Goal: Information Seeking & Learning: Learn about a topic

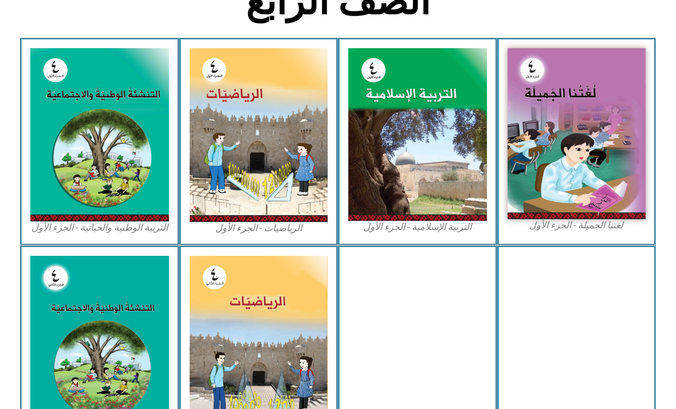
scroll to position [308, 0]
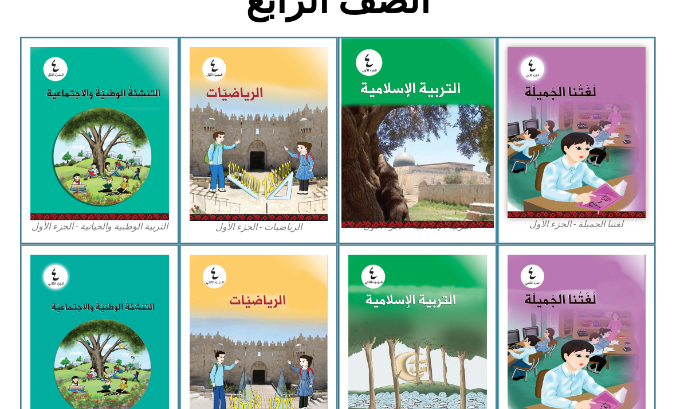
click at [424, 124] on img at bounding box center [418, 133] width 152 height 190
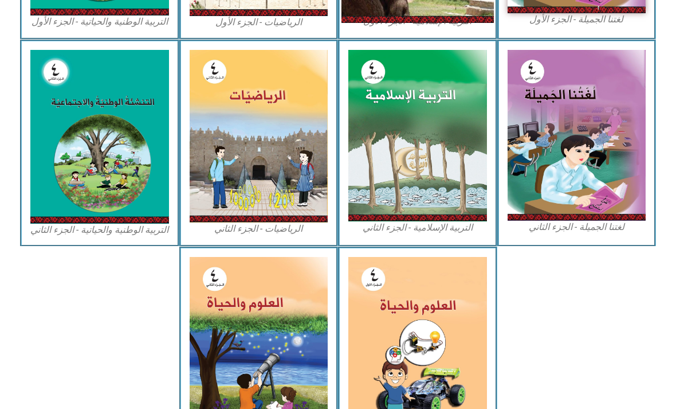
scroll to position [569, 0]
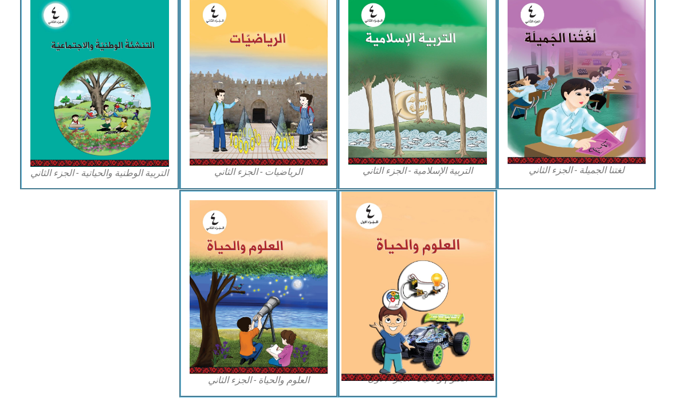
click at [413, 276] on img at bounding box center [418, 285] width 152 height 189
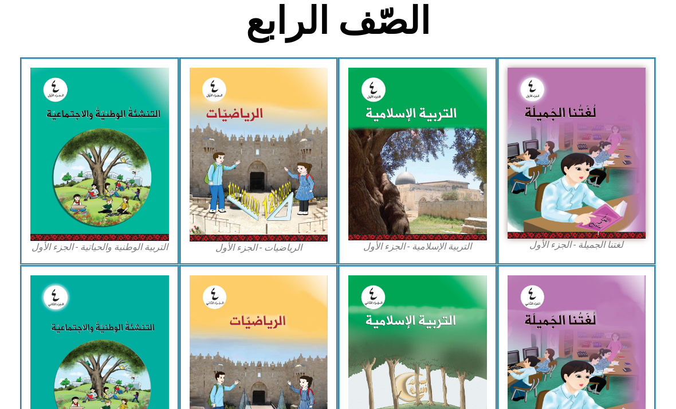
scroll to position [272, 0]
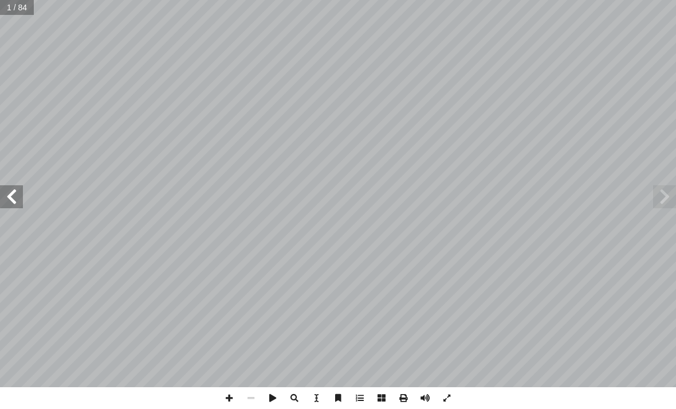
click at [22, 202] on span at bounding box center [11, 196] width 23 height 23
click at [17, 200] on span at bounding box center [11, 196] width 23 height 23
click at [17, 204] on span at bounding box center [11, 196] width 23 height 23
click at [19, 202] on span at bounding box center [11, 196] width 23 height 23
click at [18, 197] on span at bounding box center [11, 196] width 23 height 23
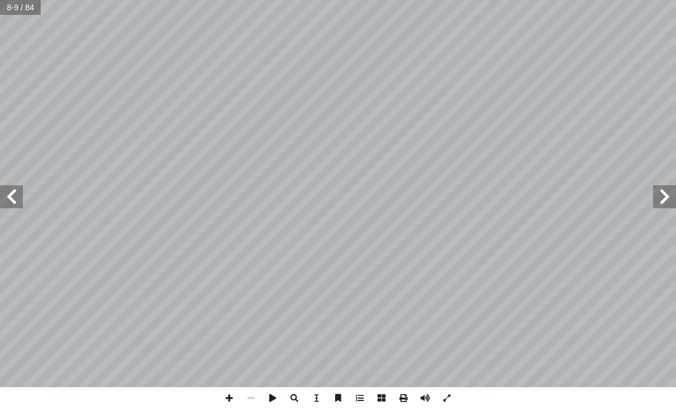
click at [21, 201] on span at bounding box center [11, 196] width 23 height 23
click at [19, 198] on span at bounding box center [11, 196] width 23 height 23
click at [18, 197] on span at bounding box center [11, 196] width 23 height 23
click at [21, 195] on span at bounding box center [11, 196] width 23 height 23
click at [17, 198] on span at bounding box center [11, 196] width 23 height 23
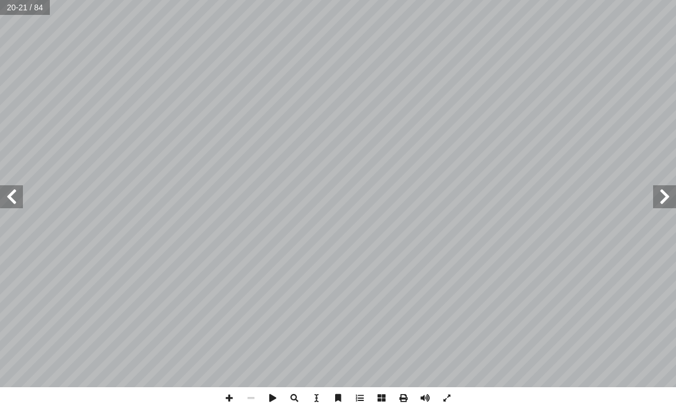
click at [15, 202] on span at bounding box center [11, 196] width 23 height 23
click at [19, 202] on span at bounding box center [11, 196] width 23 height 23
click at [663, 194] on span at bounding box center [665, 196] width 23 height 23
click at [13, 195] on span at bounding box center [11, 196] width 23 height 23
click at [22, 201] on span at bounding box center [11, 196] width 23 height 23
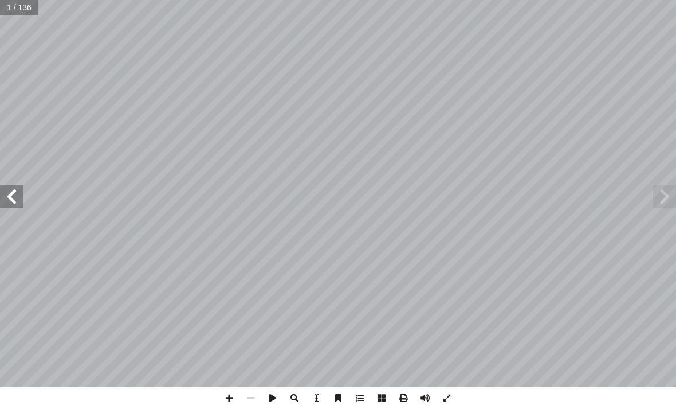
click at [18, 205] on span at bounding box center [11, 196] width 23 height 23
click at [18, 200] on span at bounding box center [11, 196] width 23 height 23
click at [17, 197] on span at bounding box center [11, 196] width 23 height 23
click at [16, 194] on span at bounding box center [11, 196] width 23 height 23
click at [21, 197] on span at bounding box center [11, 196] width 23 height 23
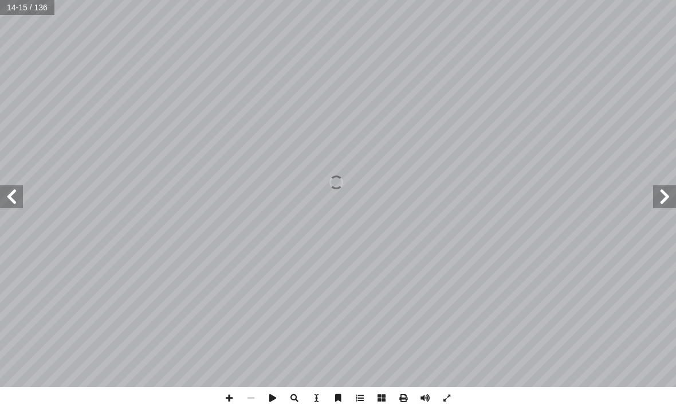
click at [15, 200] on span at bounding box center [11, 196] width 23 height 23
click at [11, 206] on span at bounding box center [11, 196] width 23 height 23
click at [12, 192] on span at bounding box center [11, 196] width 23 height 23
click at [14, 198] on span at bounding box center [11, 196] width 23 height 23
click at [21, 189] on span at bounding box center [11, 196] width 23 height 23
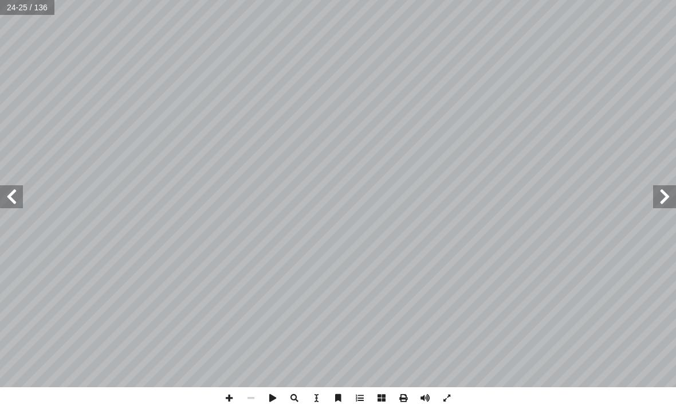
click at [21, 191] on span at bounding box center [11, 196] width 23 height 23
click at [19, 191] on span at bounding box center [11, 196] width 23 height 23
click at [21, 191] on span at bounding box center [11, 196] width 23 height 23
click at [17, 198] on span at bounding box center [11, 196] width 23 height 23
click at [17, 191] on span at bounding box center [11, 196] width 23 height 23
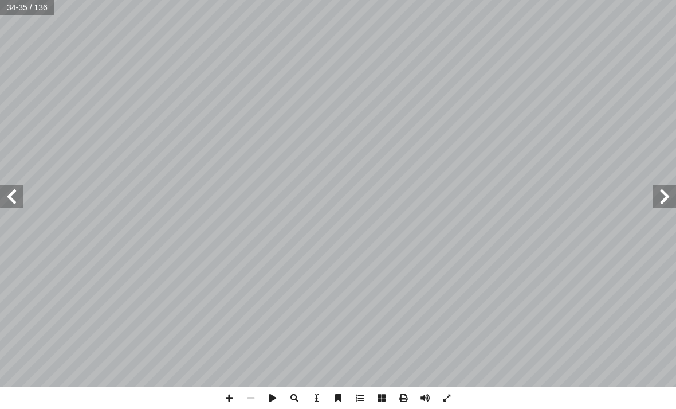
click at [11, 195] on span at bounding box center [11, 196] width 23 height 23
click at [9, 198] on span at bounding box center [11, 196] width 23 height 23
click at [15, 194] on span at bounding box center [11, 196] width 23 height 23
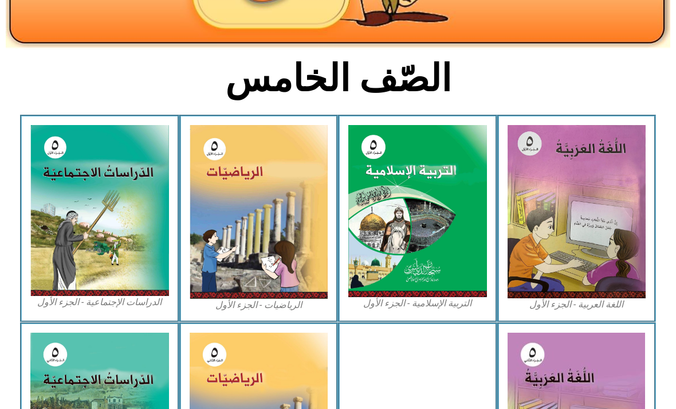
scroll to position [232, 0]
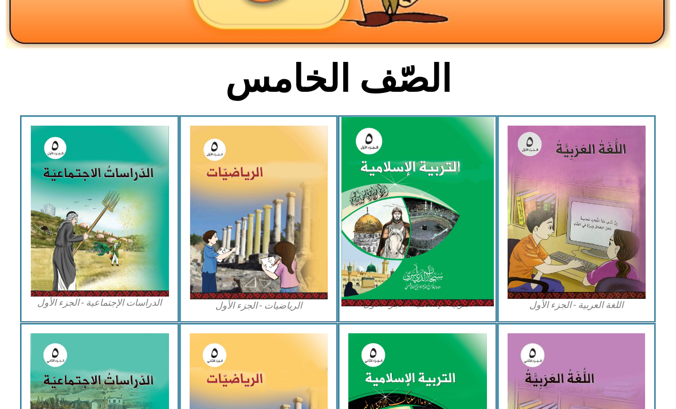
click at [389, 190] on img at bounding box center [418, 212] width 152 height 190
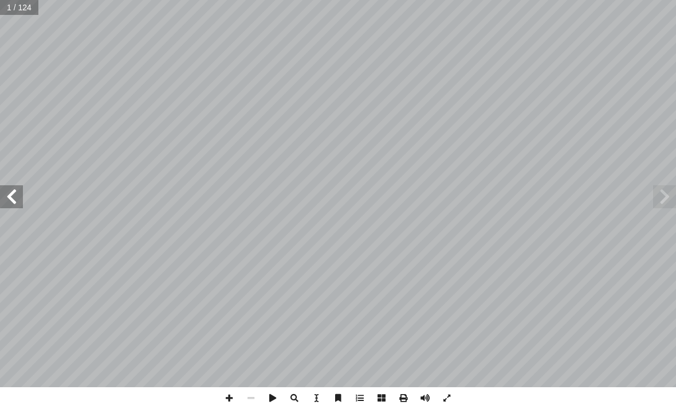
click at [22, 199] on span at bounding box center [11, 196] width 23 height 23
click at [16, 202] on span at bounding box center [11, 196] width 23 height 23
click at [21, 200] on span at bounding box center [11, 196] width 23 height 23
click at [13, 193] on span at bounding box center [11, 196] width 23 height 23
click at [17, 198] on span at bounding box center [11, 196] width 23 height 23
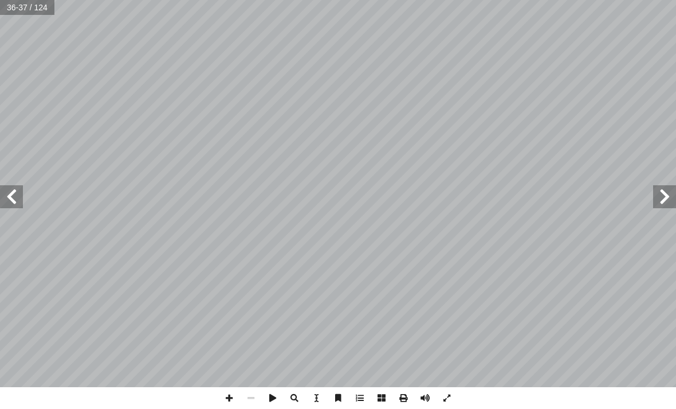
click at [21, 197] on span at bounding box center [11, 196] width 23 height 23
click at [20, 196] on span at bounding box center [11, 196] width 23 height 23
click at [19, 200] on span at bounding box center [11, 196] width 23 height 23
click at [15, 200] on span at bounding box center [11, 196] width 23 height 23
click at [663, 197] on span at bounding box center [665, 196] width 23 height 23
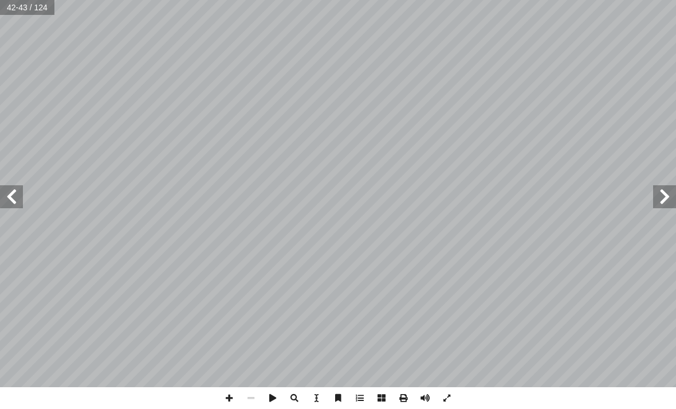
click at [663, 189] on span at bounding box center [665, 196] width 23 height 23
click at [664, 197] on span at bounding box center [665, 196] width 23 height 23
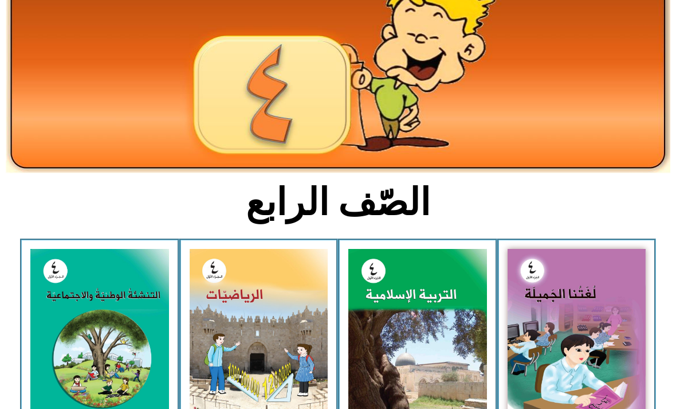
scroll to position [108, 0]
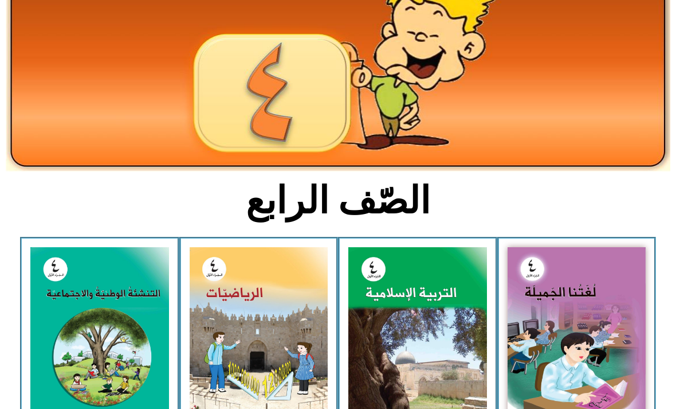
click at [394, 314] on img at bounding box center [418, 333] width 139 height 172
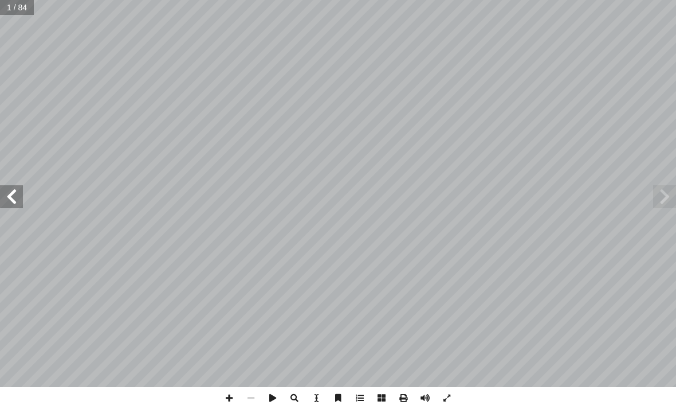
click at [21, 193] on span at bounding box center [11, 196] width 23 height 23
click at [14, 198] on span at bounding box center [11, 196] width 23 height 23
click at [15, 198] on span at bounding box center [11, 196] width 23 height 23
click at [15, 200] on span at bounding box center [11, 196] width 23 height 23
click at [14, 197] on span at bounding box center [11, 196] width 23 height 23
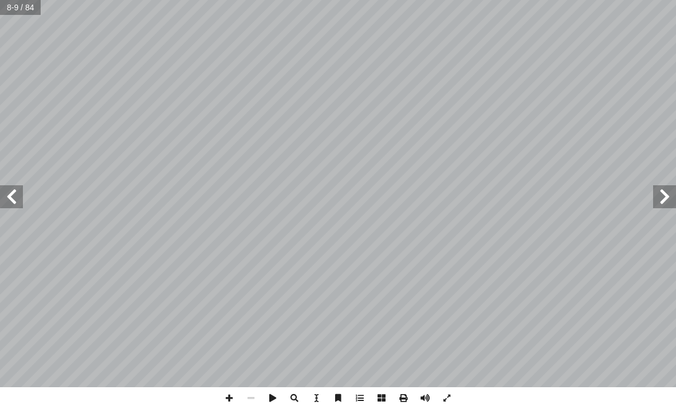
click at [14, 198] on span at bounding box center [11, 196] width 23 height 23
click at [14, 197] on span at bounding box center [11, 196] width 23 height 23
click at [14, 195] on span at bounding box center [11, 196] width 23 height 23
click at [13, 196] on span at bounding box center [11, 196] width 23 height 23
